Goal: Navigation & Orientation: Find specific page/section

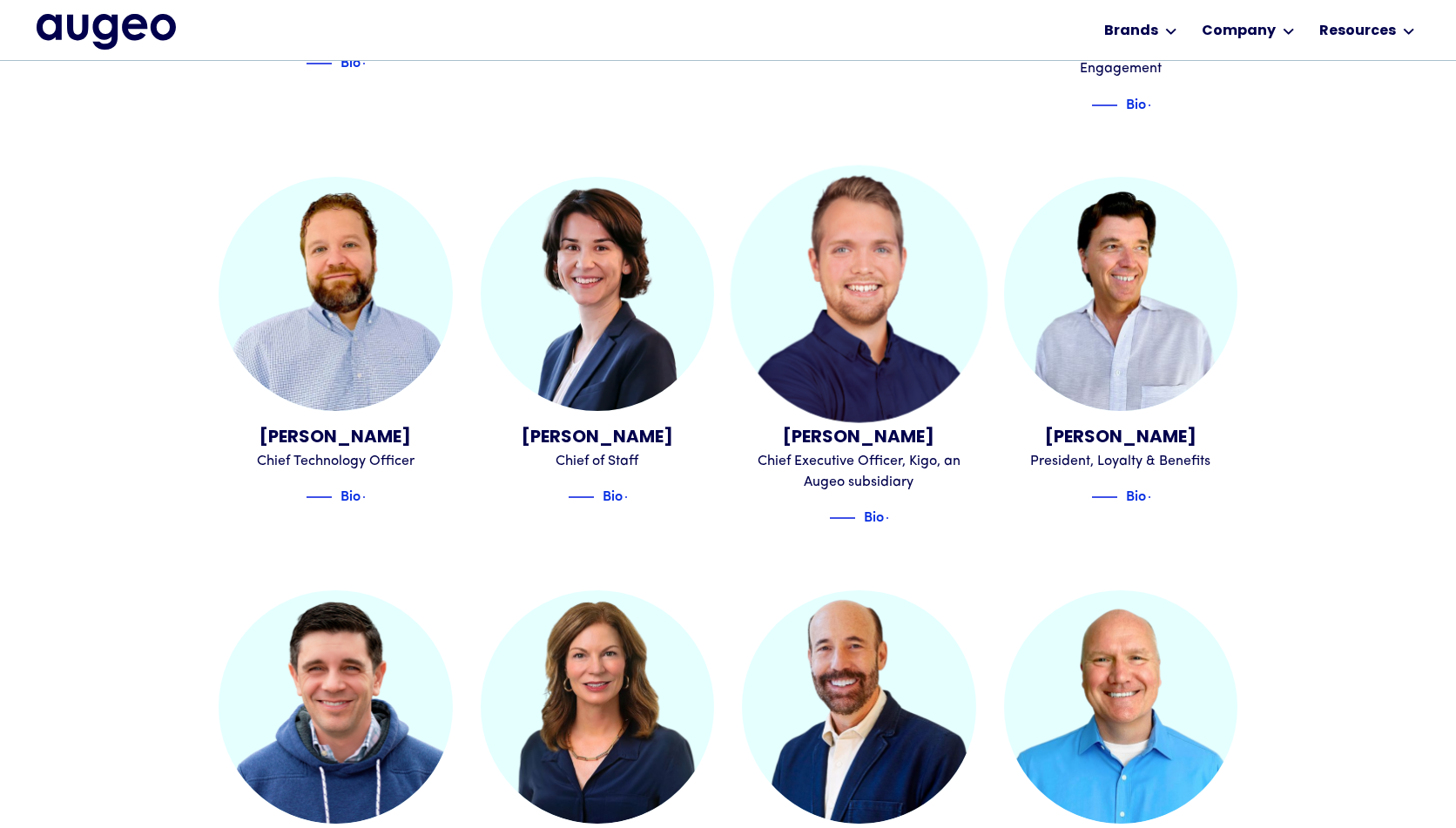
scroll to position [1001, 0]
click at [856, 423] on div "[PERSON_NAME]" at bounding box center [859, 437] width 234 height 27
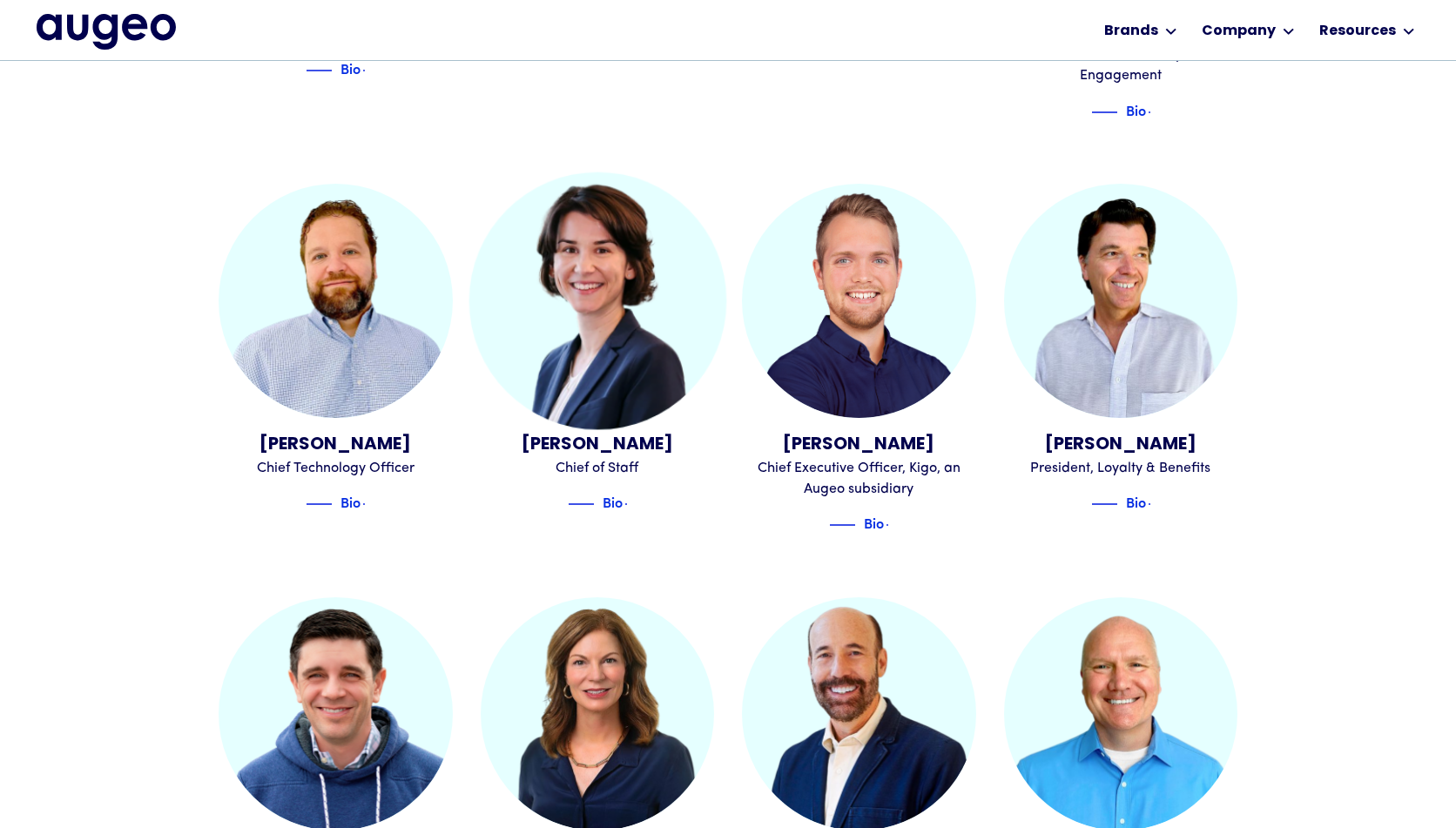
scroll to position [993, 0]
click at [613, 433] on div "[PERSON_NAME]" at bounding box center [597, 446] width 234 height 27
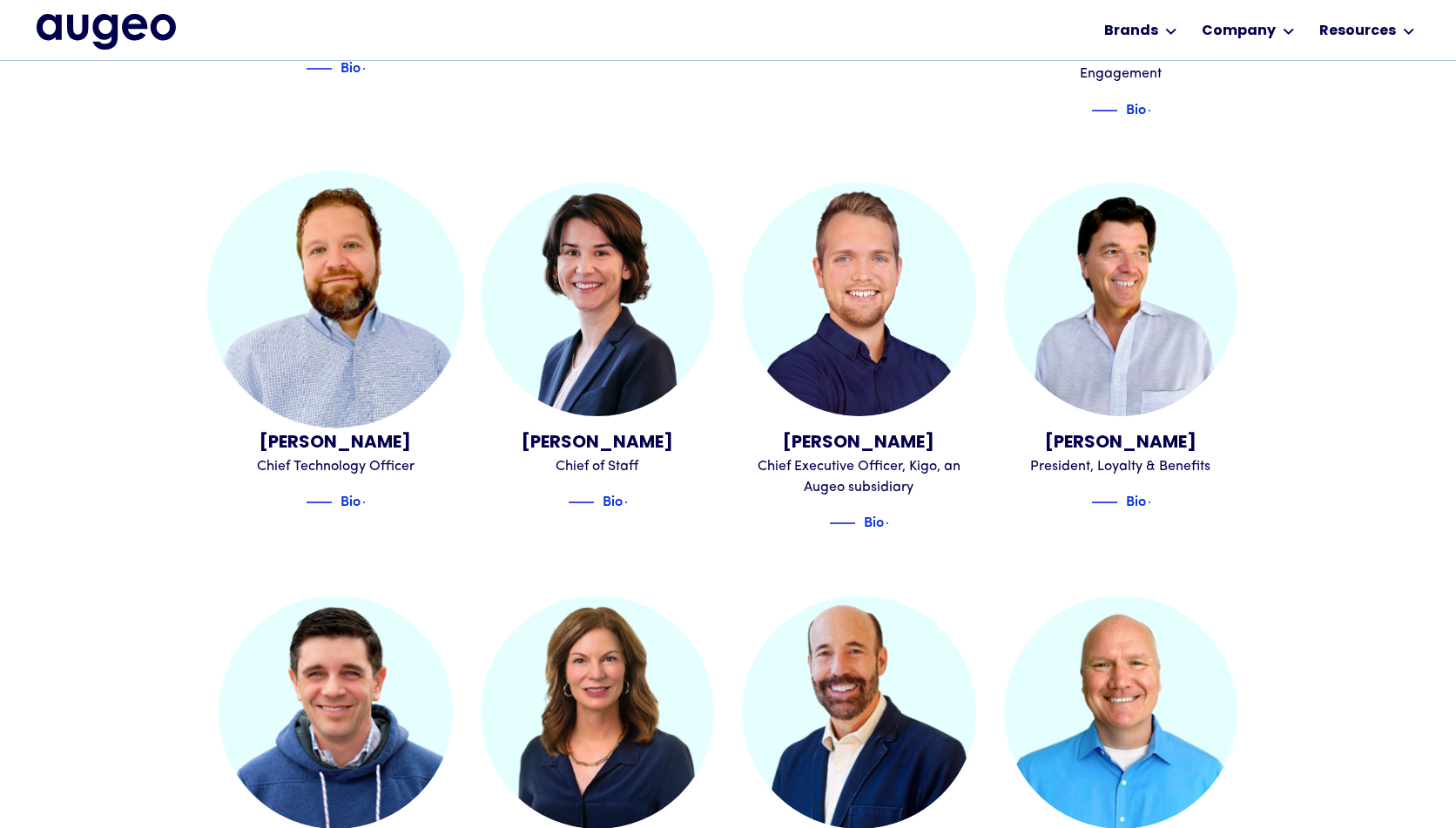
click at [324, 456] on div "Chief Technology Officer" at bounding box center [336, 466] width 234 height 21
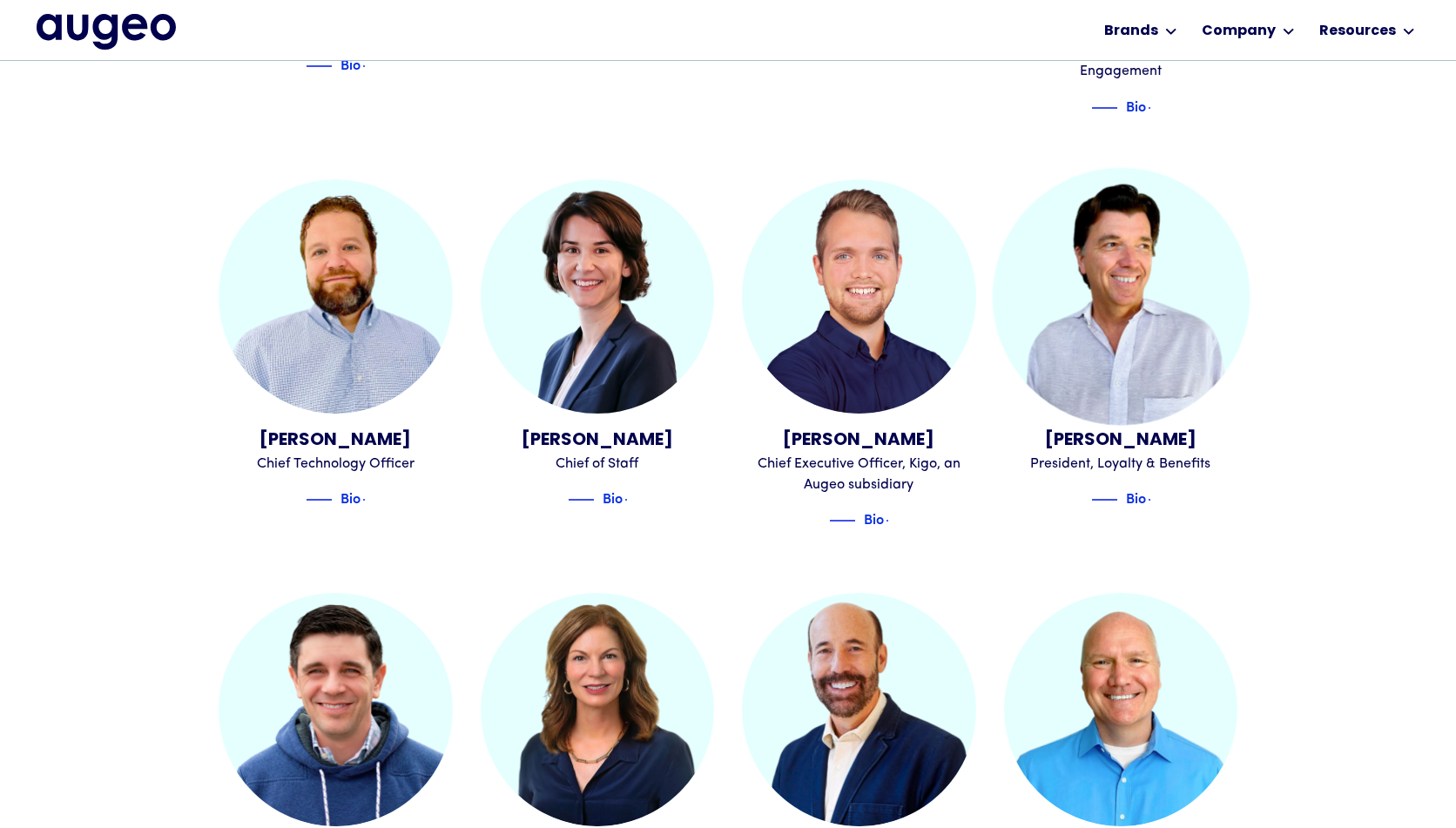
click at [1093, 454] on div "President, Loyalty & Benefits" at bounding box center [1120, 464] width 234 height 21
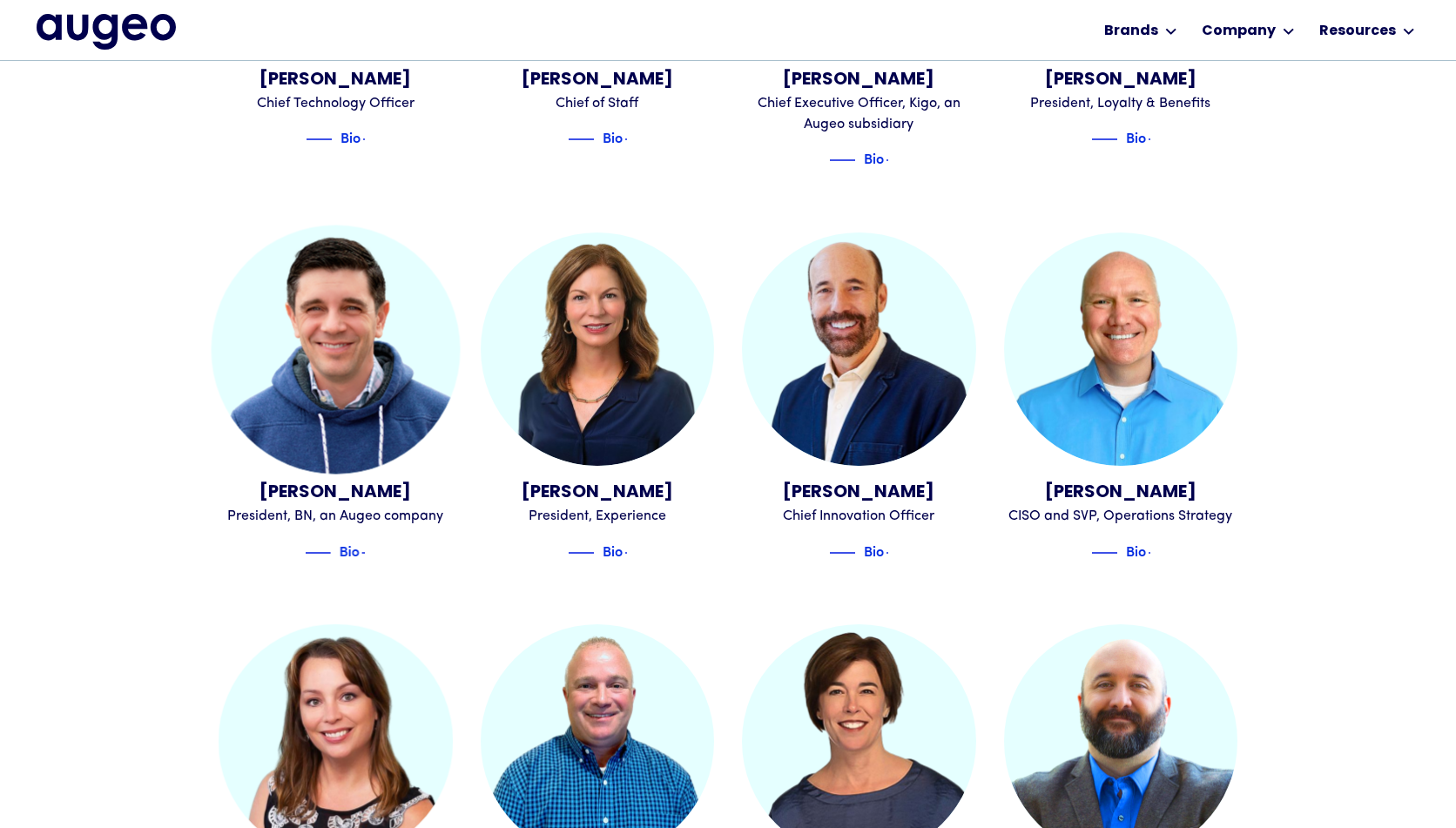
scroll to position [1359, 0]
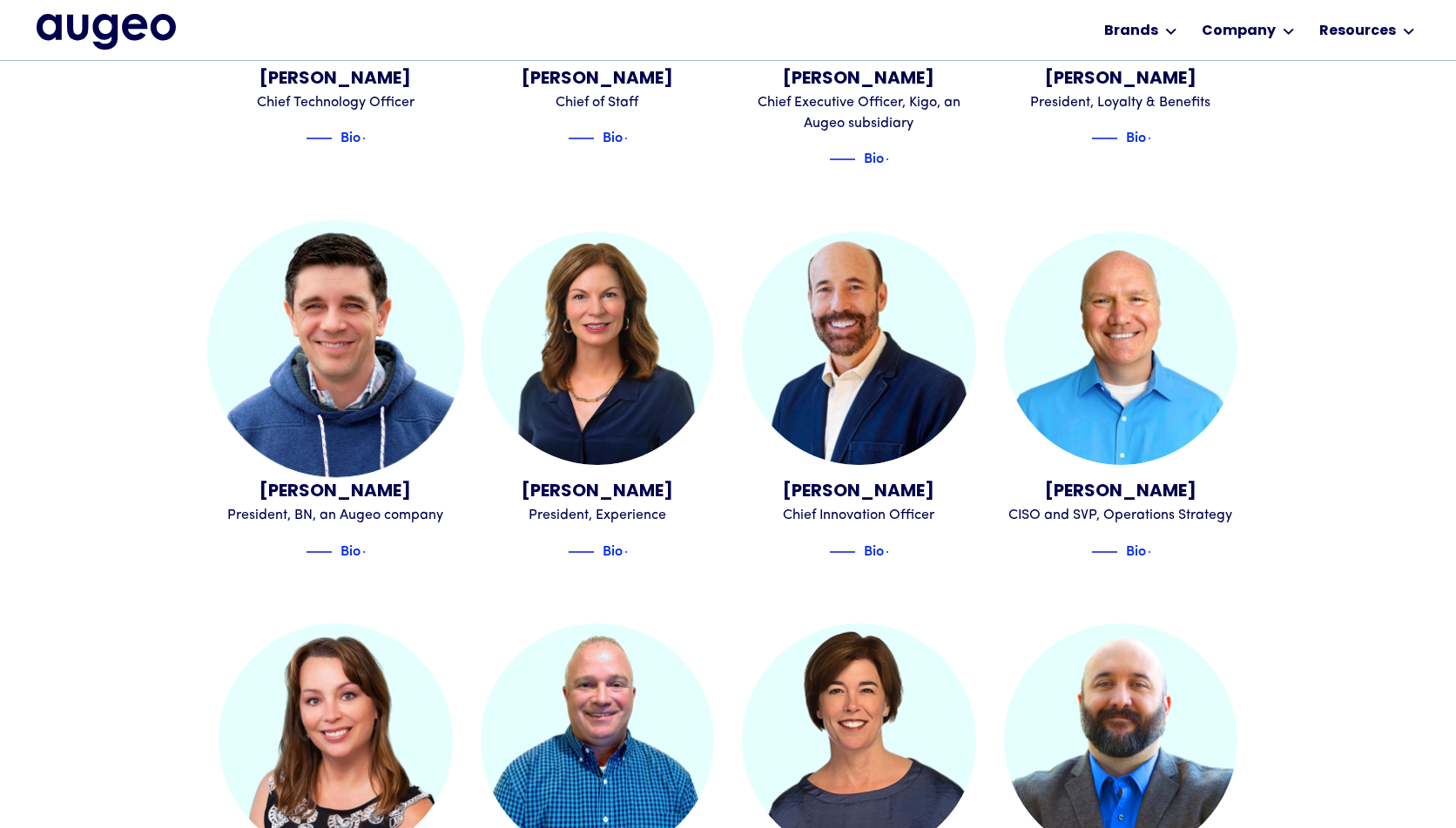
click at [362, 505] on div "President, BN, an Augeo company" at bounding box center [336, 515] width 234 height 21
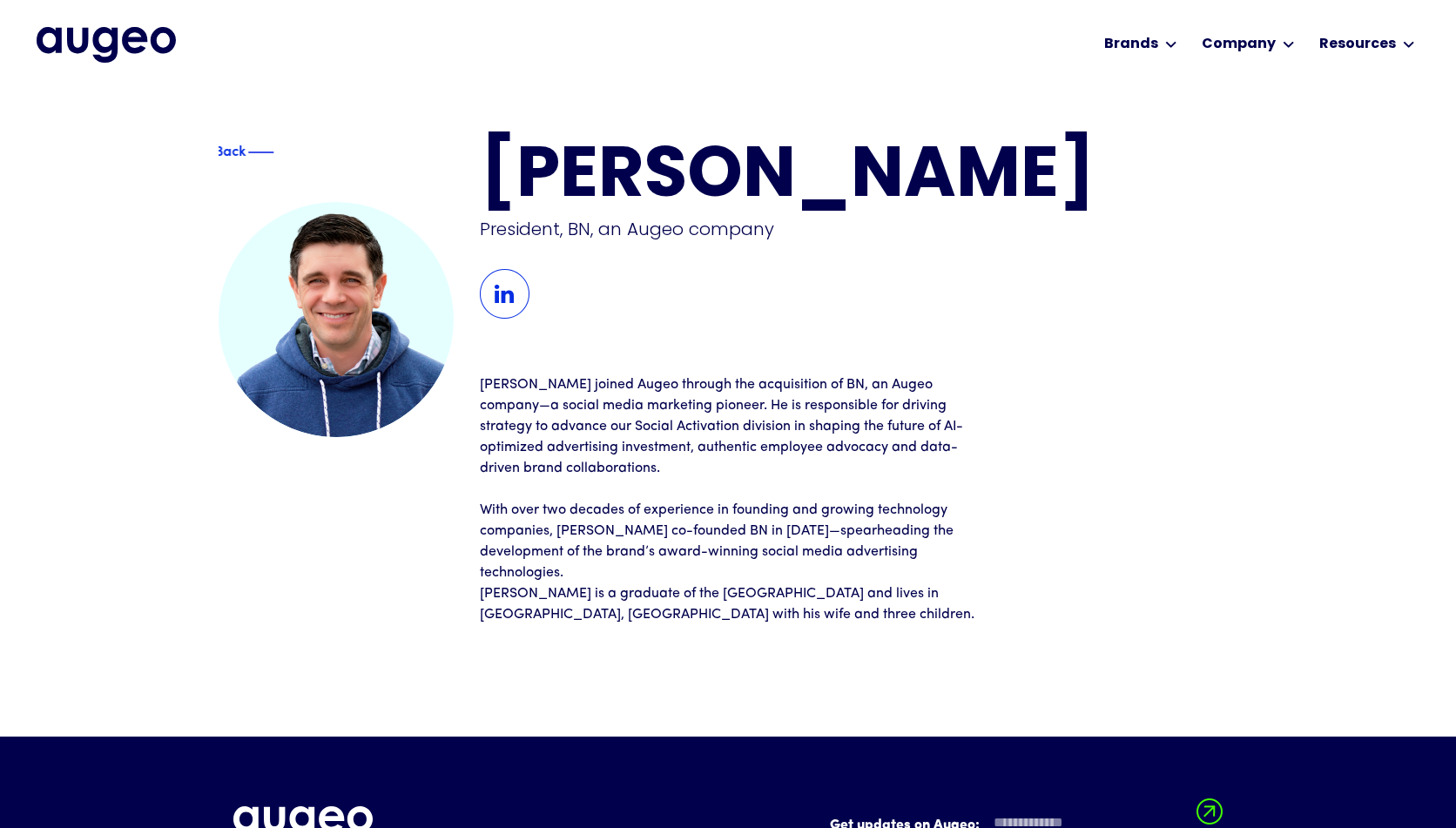
click at [226, 143] on div "Back" at bounding box center [230, 153] width 102 height 21
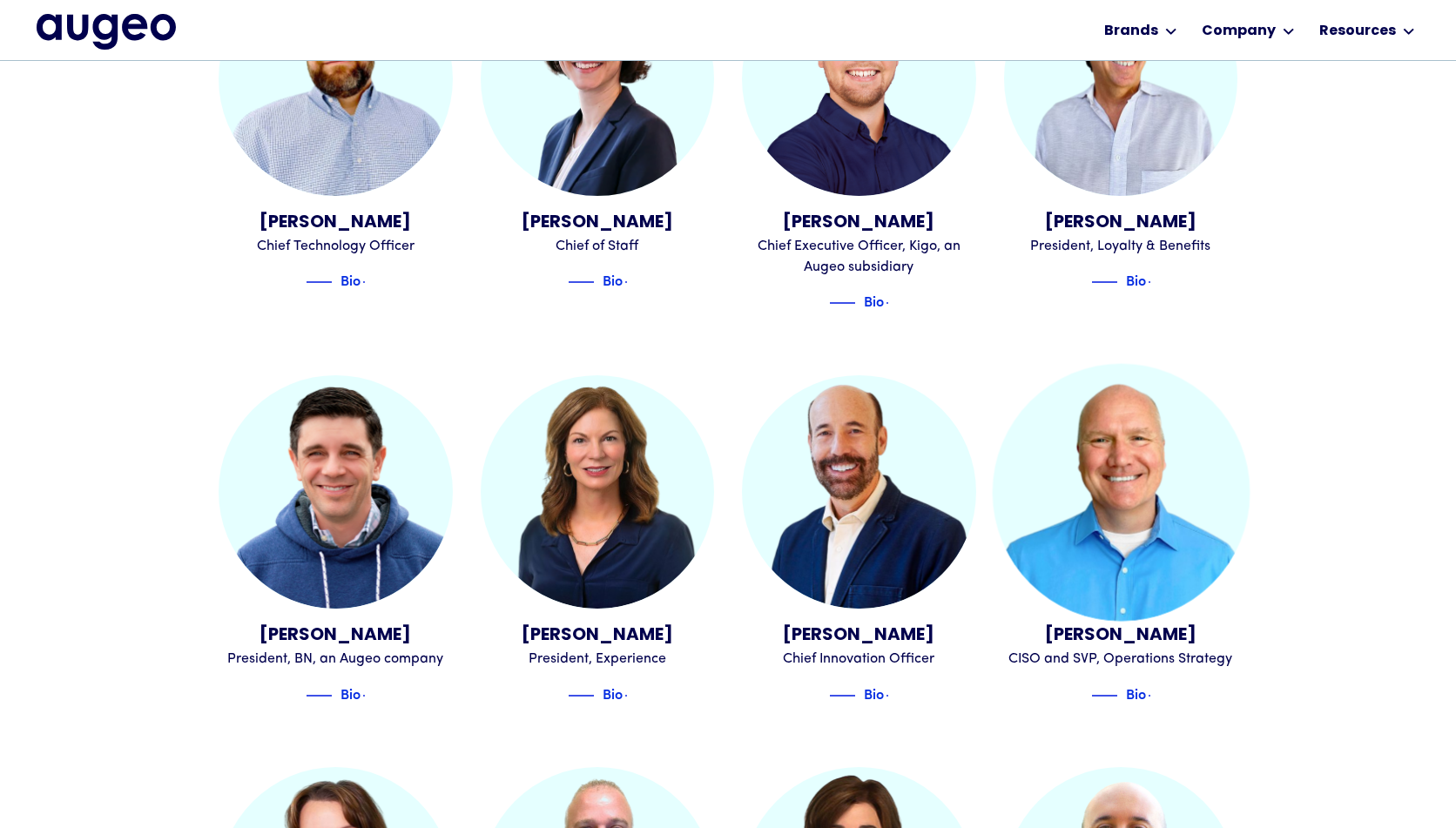
click at [1122, 648] on div "CISO and SVP, Operations Strategy" at bounding box center [1120, 658] width 234 height 21
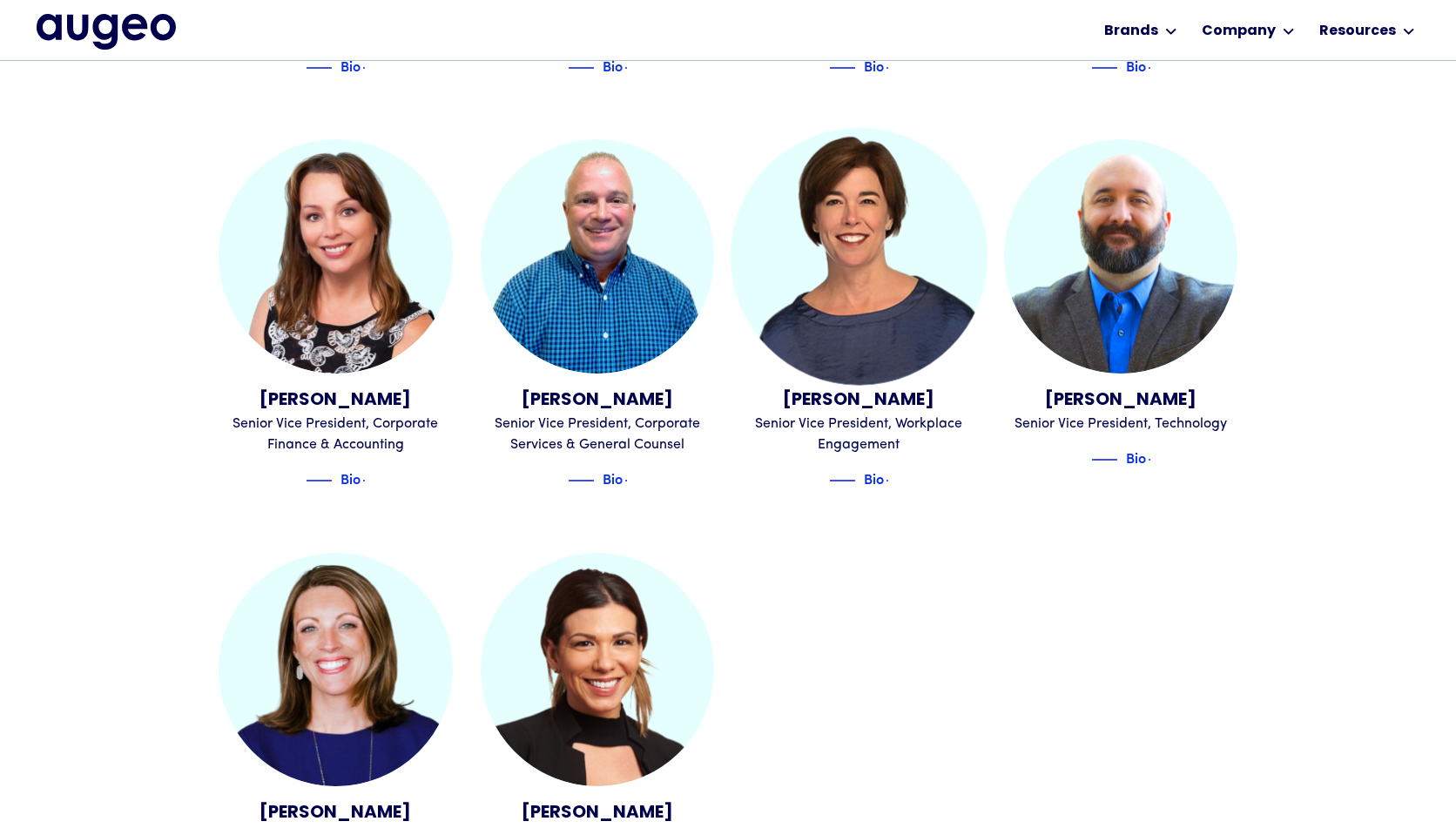
scroll to position [1844, 0]
click at [865, 469] on img at bounding box center [865, 479] width 27 height 21
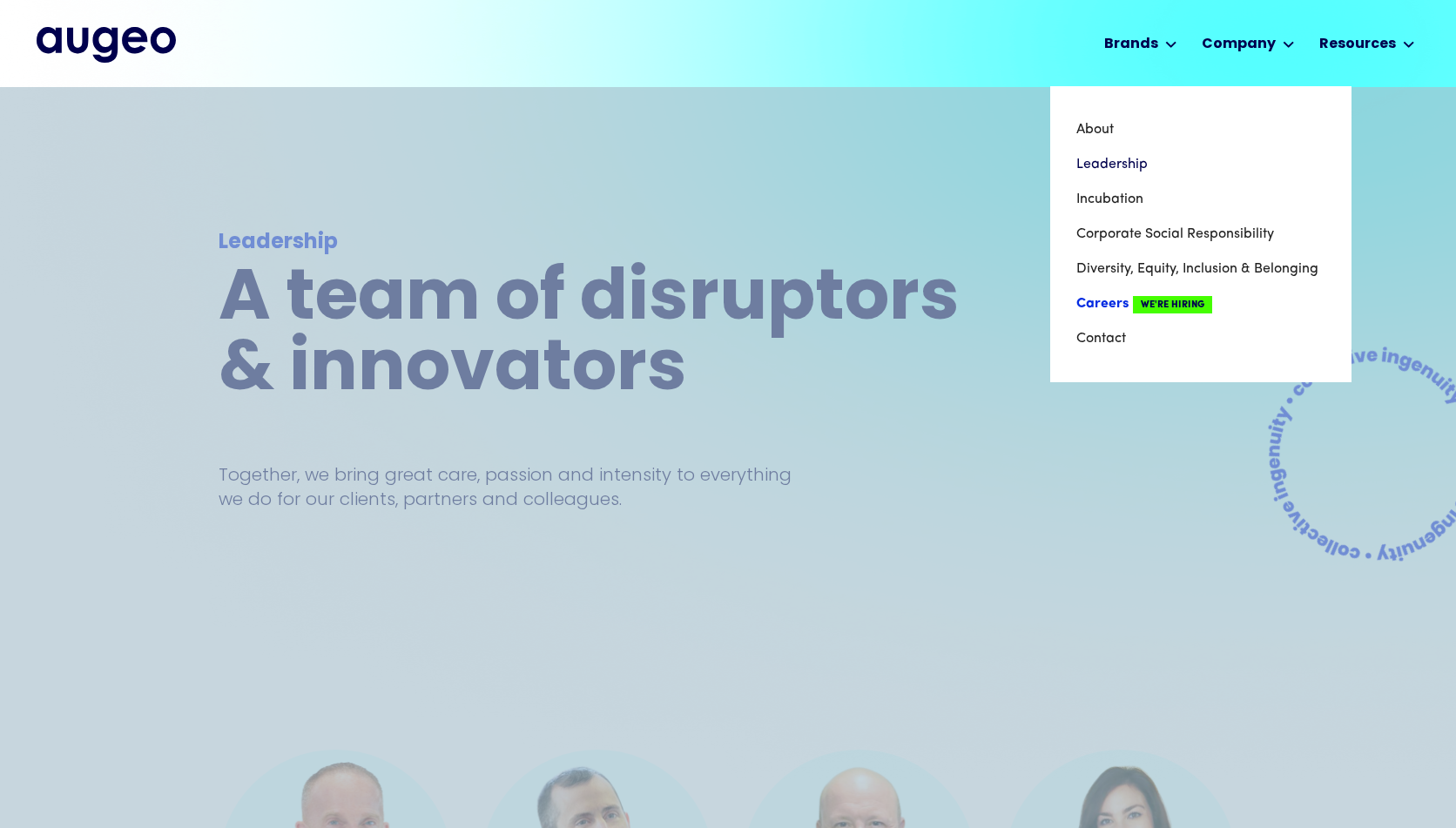
click at [1222, 290] on link "Careers We're Hiring" at bounding box center [1200, 303] width 249 height 35
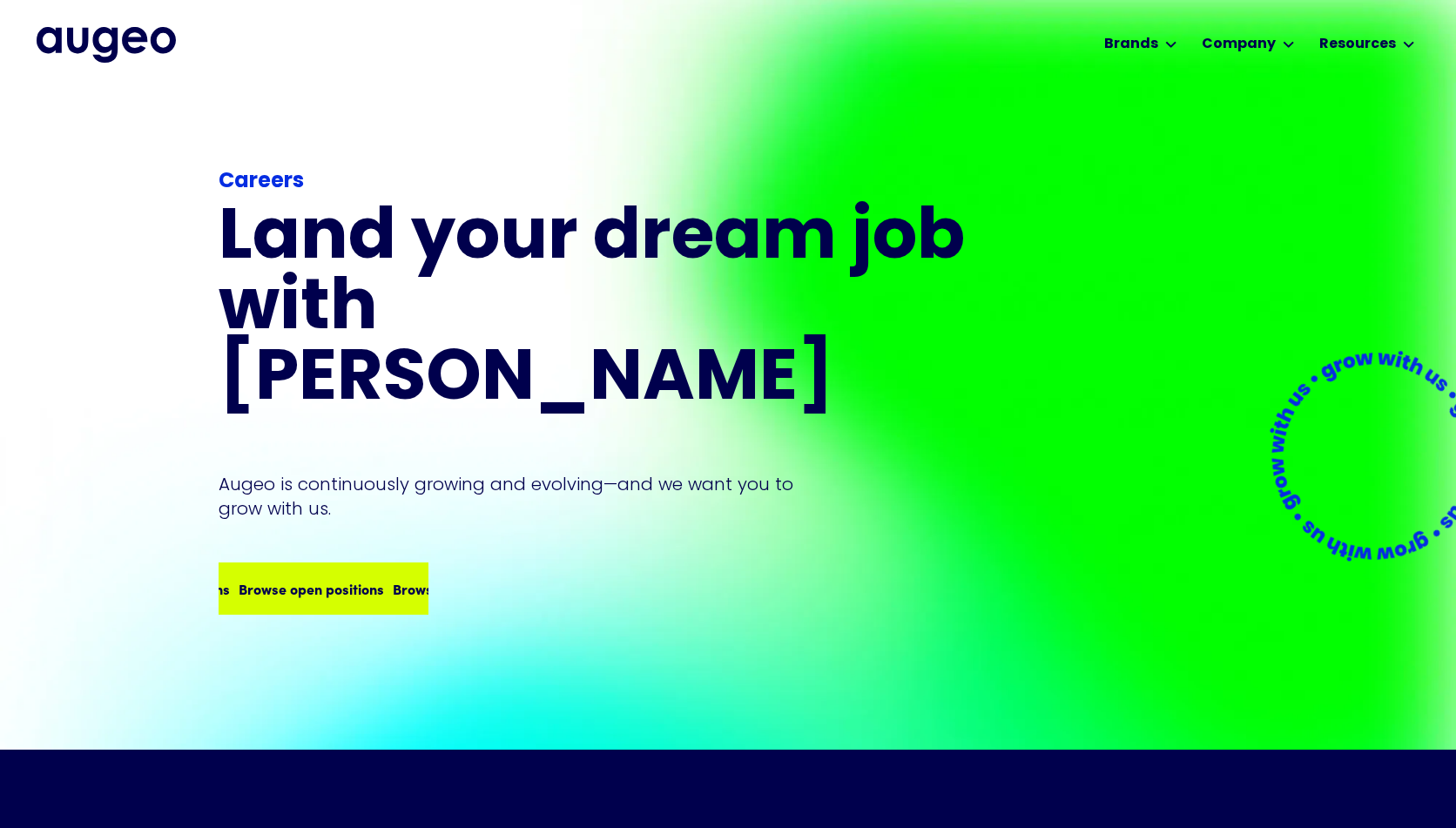
click at [324, 578] on div "Browse open positions" at bounding box center [287, 588] width 145 height 21
